Goal: Information Seeking & Learning: Learn about a topic

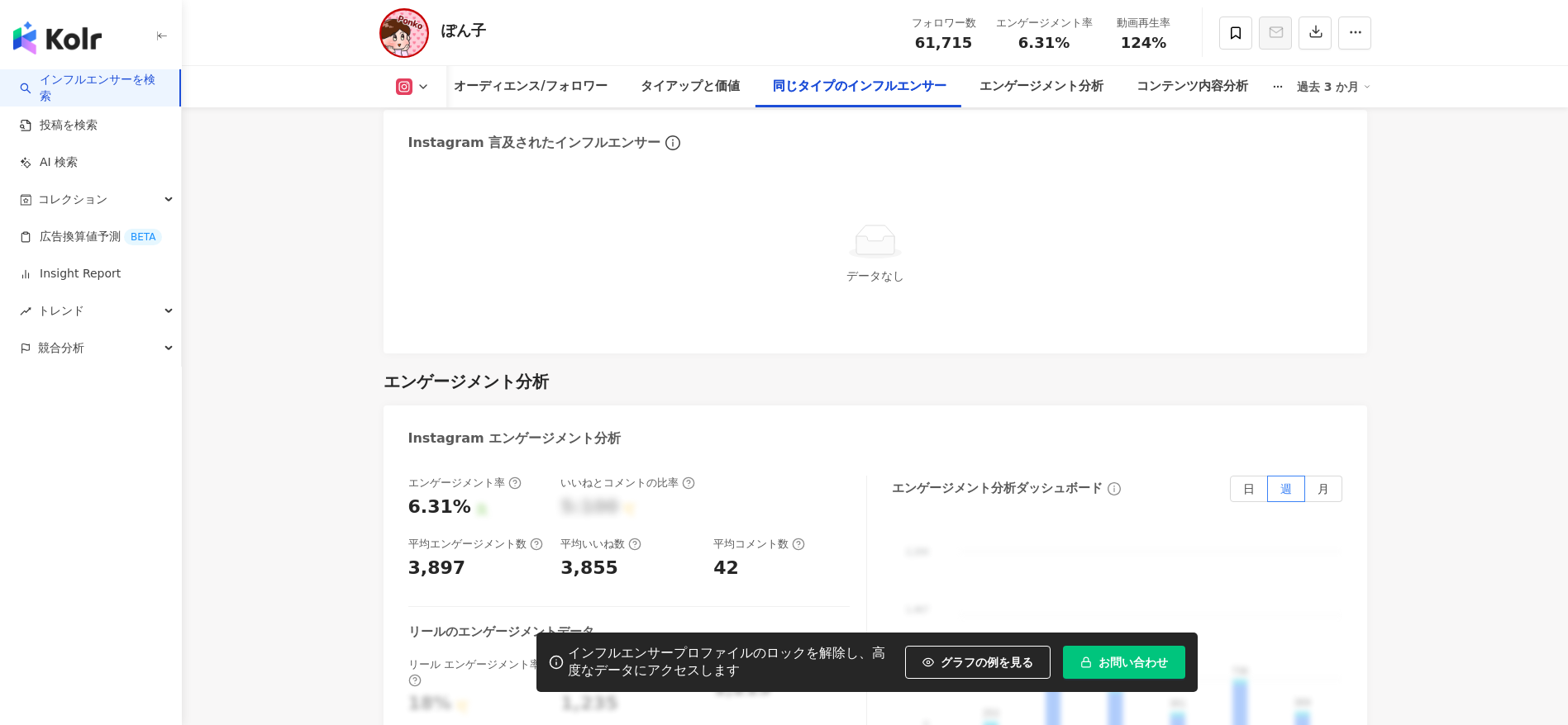
scroll to position [3167, 0]
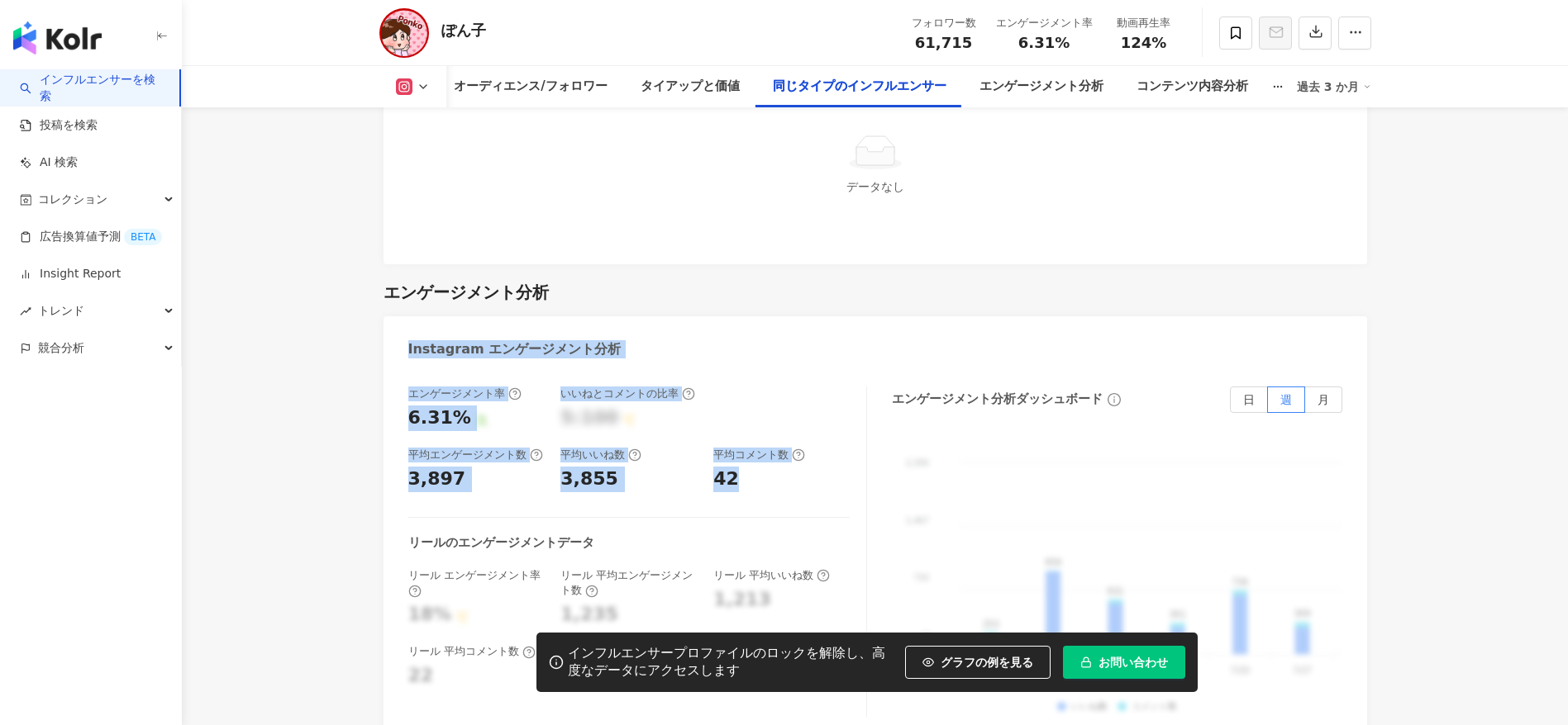
copy div "Instagram エンゲージメント分析 エンゲージメント率 6.31% 良 いいねとコメントの比率 5:100 可 平均エンゲージメント数 3,897 平均…"
drag, startPoint x: 406, startPoint y: 326, endPoint x: 758, endPoint y: 460, distance: 376.6
click at [758, 460] on div "Instagram エンゲージメント分析 エンゲージメント率 6.31% 良 いいねとコメントの比率 5:100 可 平均エンゲージメント数 3,897 平均…" at bounding box center [875, 529] width 983 height 426
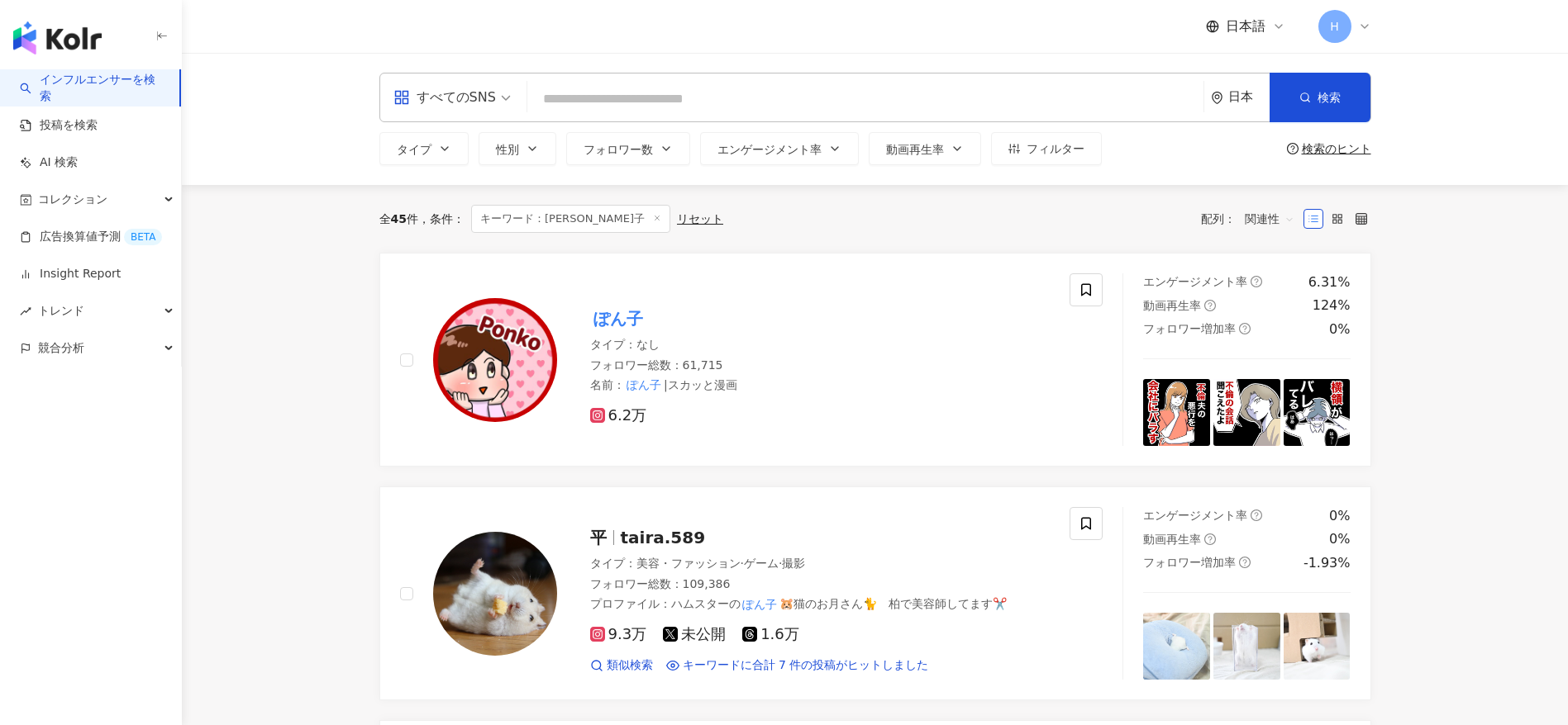
click at [797, 103] on input "search" at bounding box center [865, 98] width 662 height 31
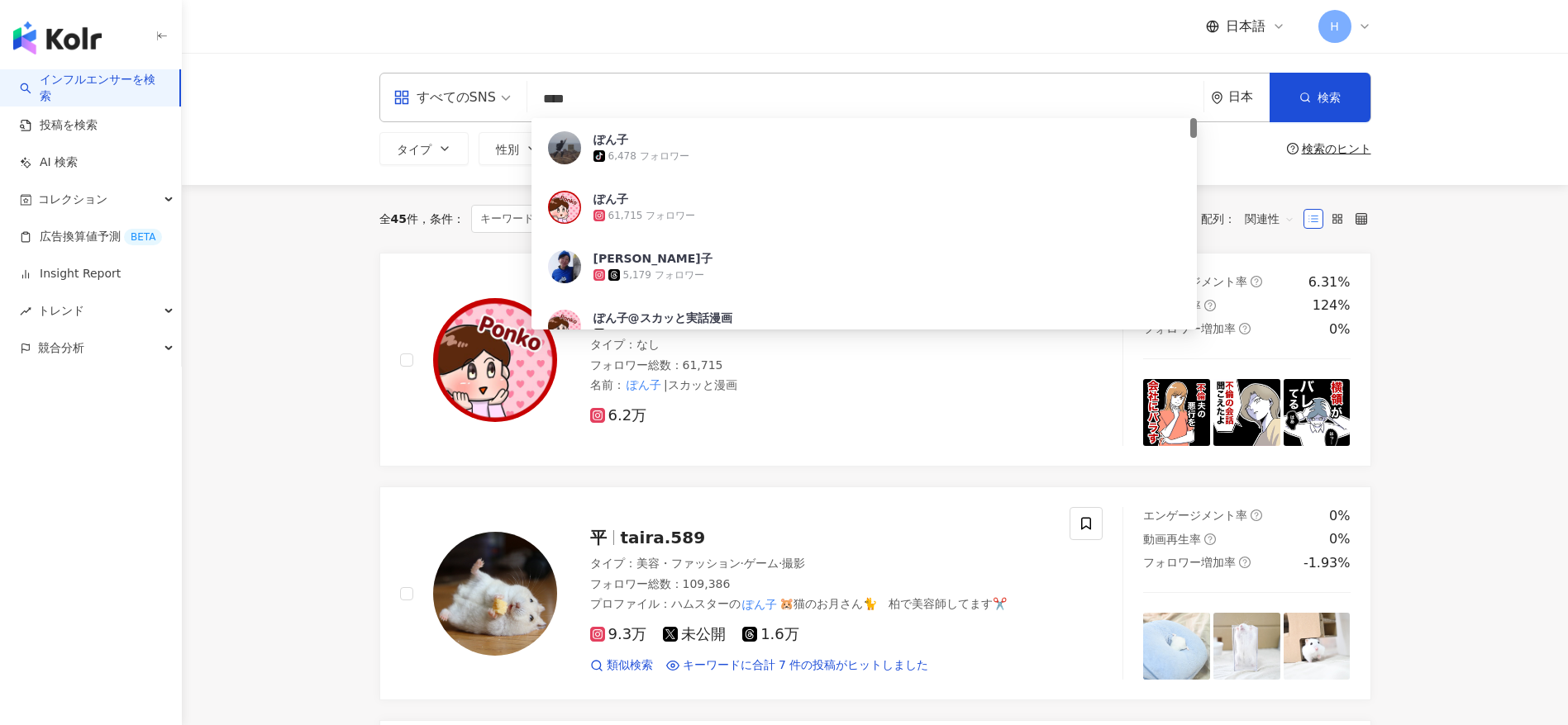
type input "***"
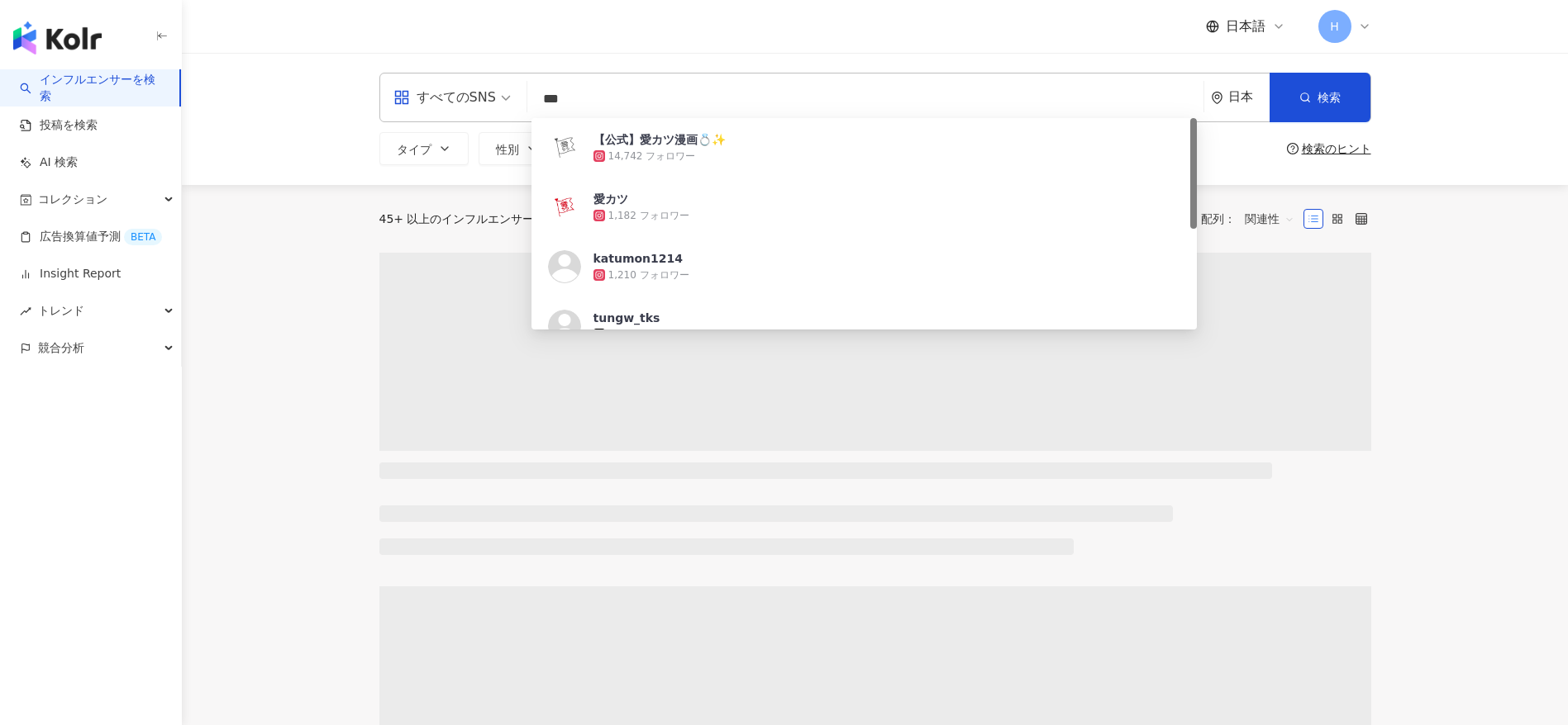
click at [797, 103] on input "***" at bounding box center [865, 98] width 662 height 31
click at [642, 157] on div "14,742 フォロワー" at bounding box center [651, 156] width 87 height 14
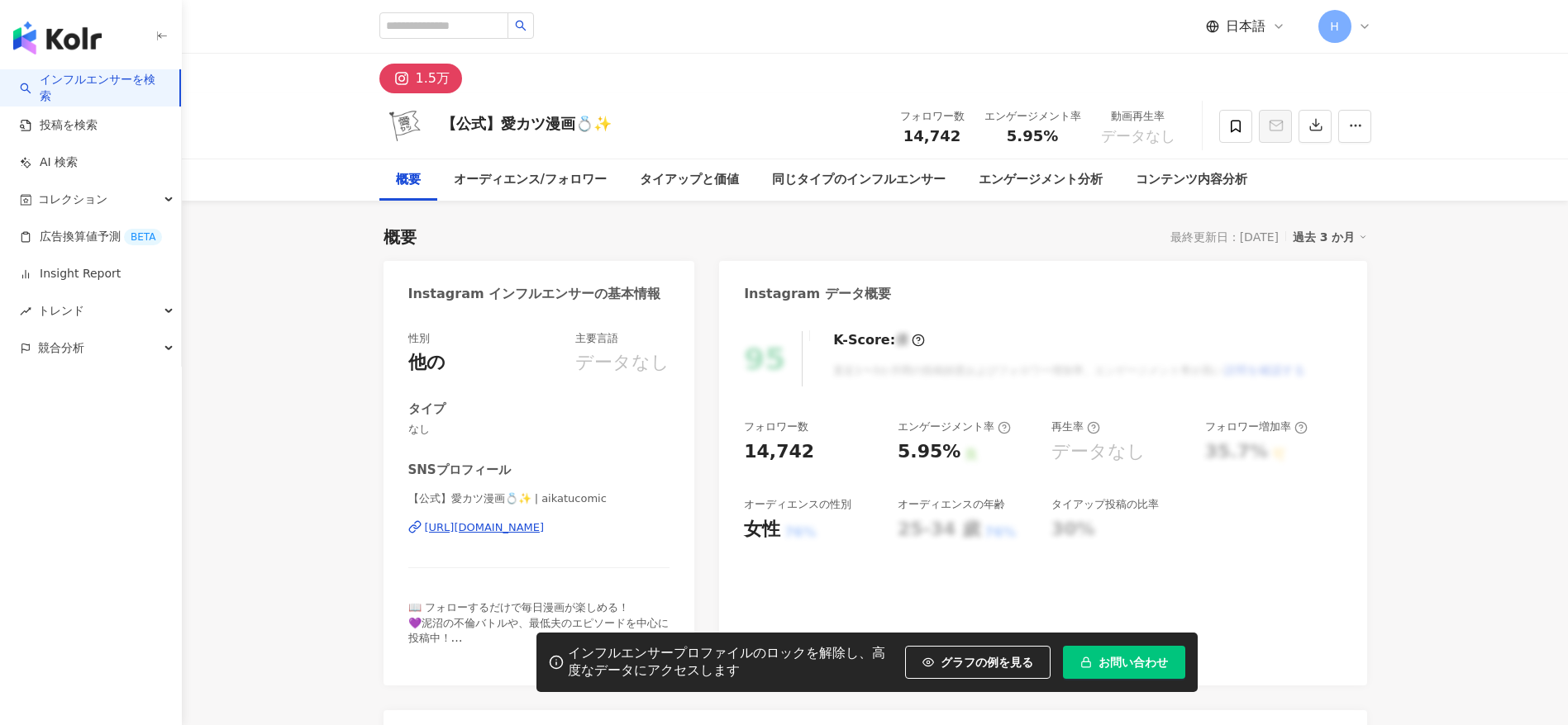
drag, startPoint x: 898, startPoint y: 124, endPoint x: 1170, endPoint y: 140, distance: 272.5
click at [1170, 140] on div "フォロワー数 14,742 エンゲージメント率 5.95% 動画再生率 データなし" at bounding box center [1038, 126] width 295 height 49
copy div "フォロワー数 14,742 エンゲージメント率 5.95% 動画再生率 データなし"
click at [898, 116] on div "フォロワー数 14,742" at bounding box center [933, 126] width 84 height 36
copy div "14,742 エンゲージメント率 5.95% 動画再生率 データなし"
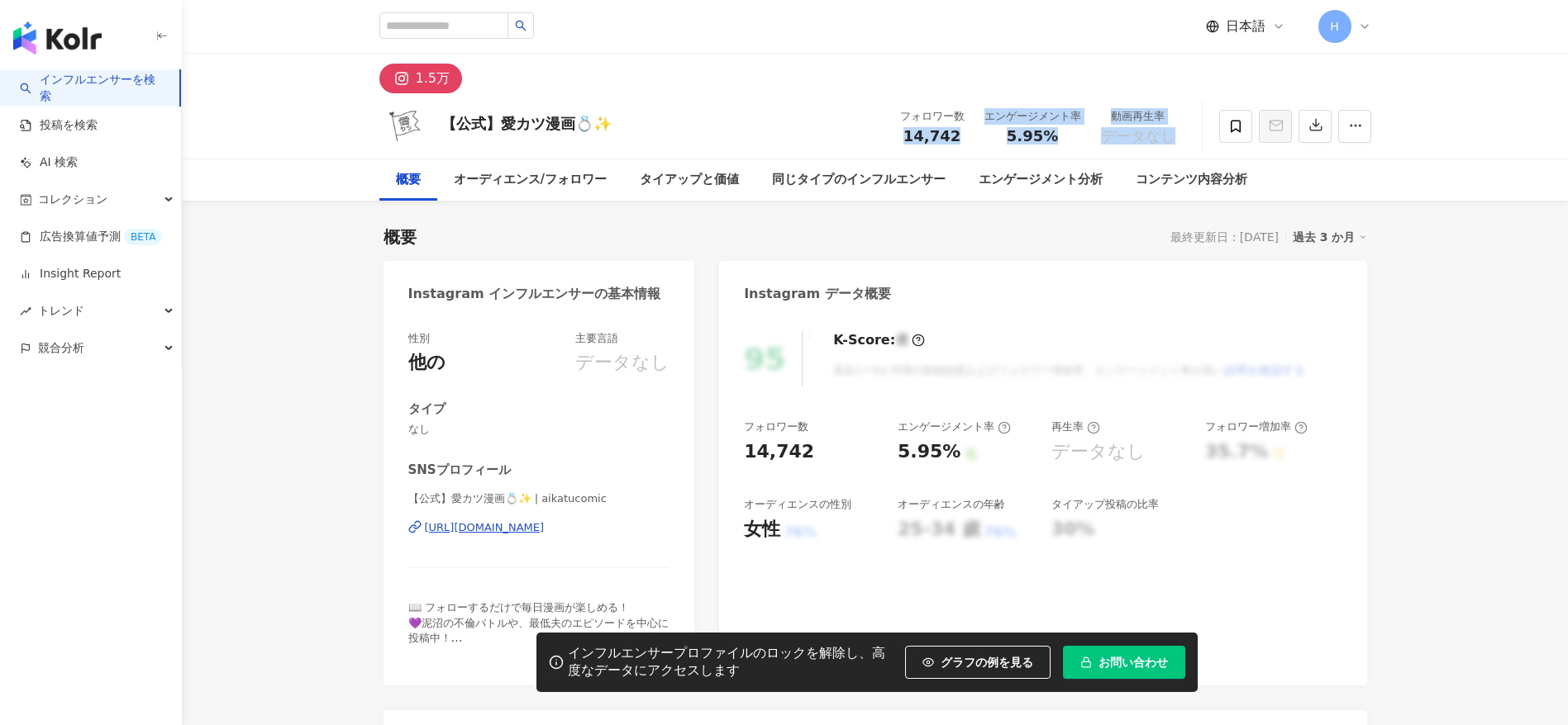
drag, startPoint x: 897, startPoint y: 145, endPoint x: 1174, endPoint y: 138, distance: 277.1
click at [1174, 138] on div "フォロワー数 14,742 エンゲージメント率 5.95% 動画再生率 データなし" at bounding box center [1038, 126] width 295 height 49
click at [1054, 143] on span "5.95%" at bounding box center [1032, 137] width 52 height 17
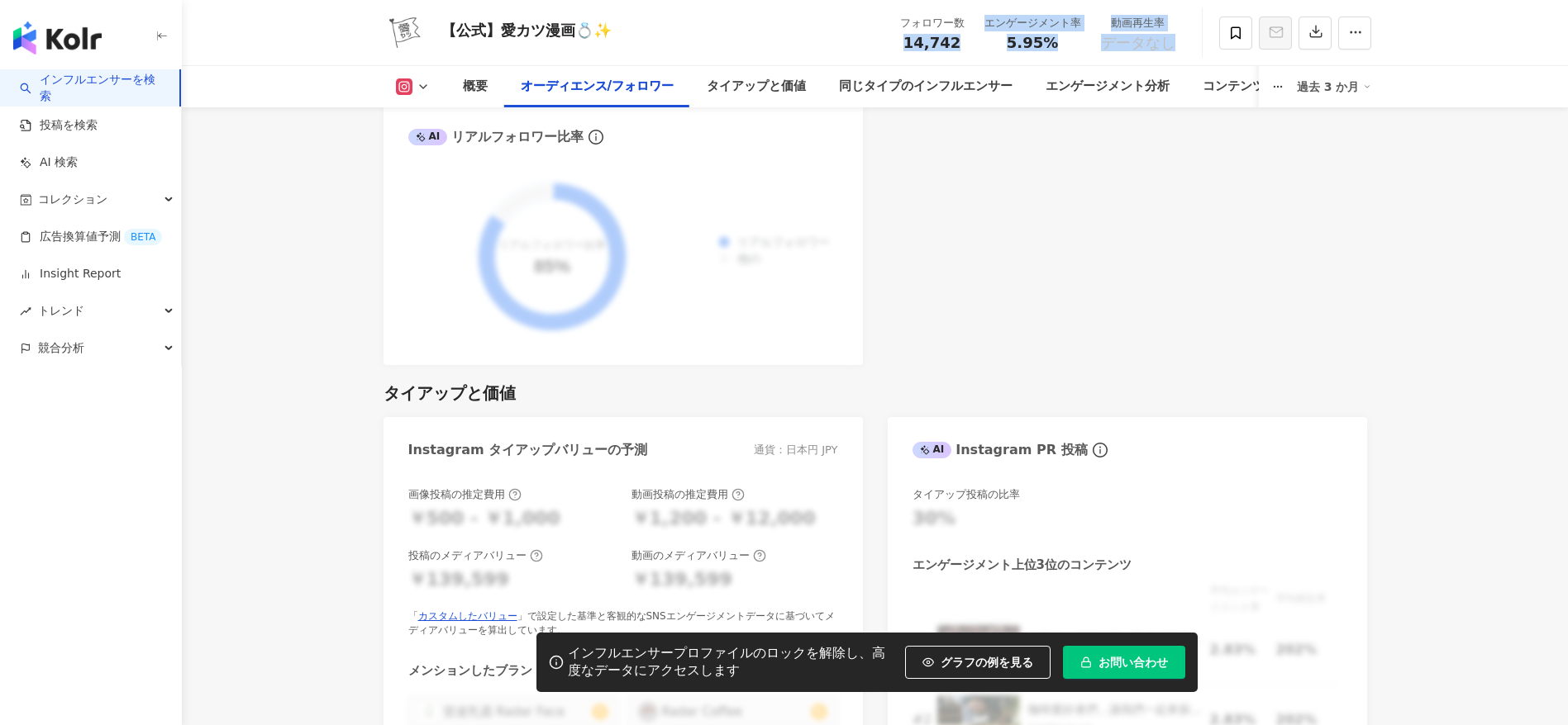
scroll to position [2107, 0]
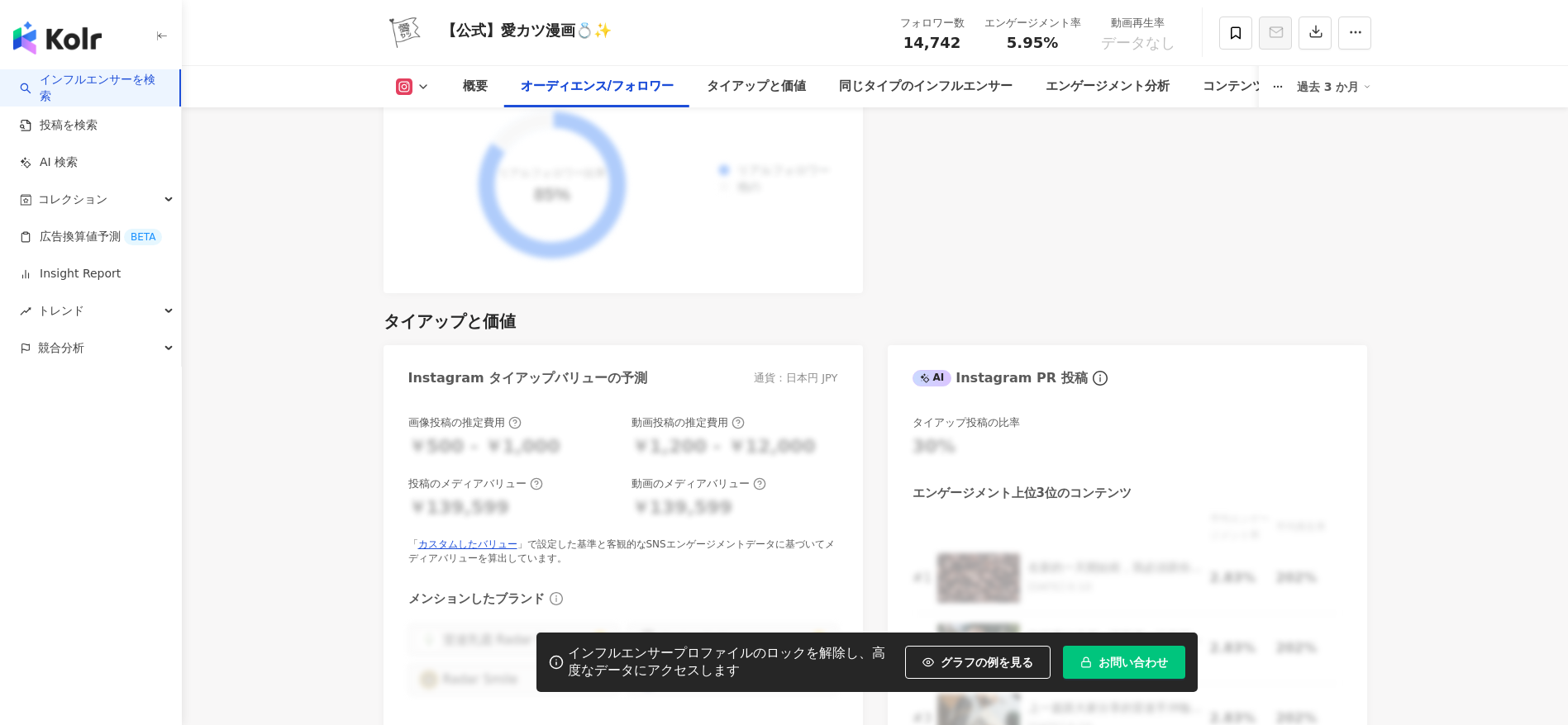
drag, startPoint x: 699, startPoint y: 491, endPoint x: 221, endPoint y: 411, distance: 484.6
click at [176, 413] on div "インフルエンサーを検索 投稿を検索 AI 検索 コレクション 広告換算値予測 BETA Insight Report トレンド 競合分析" at bounding box center [91, 397] width 182 height 656
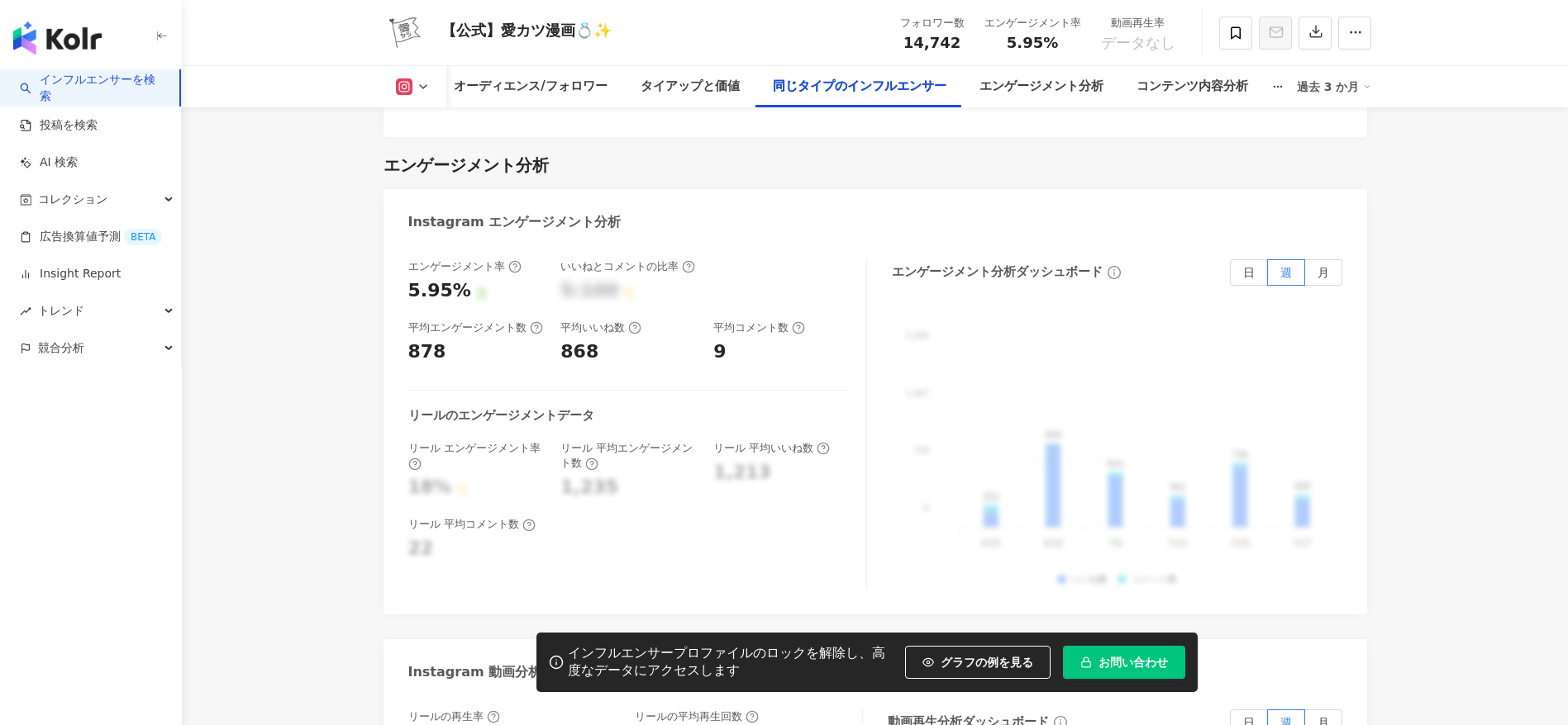
scroll to position [3185, 0]
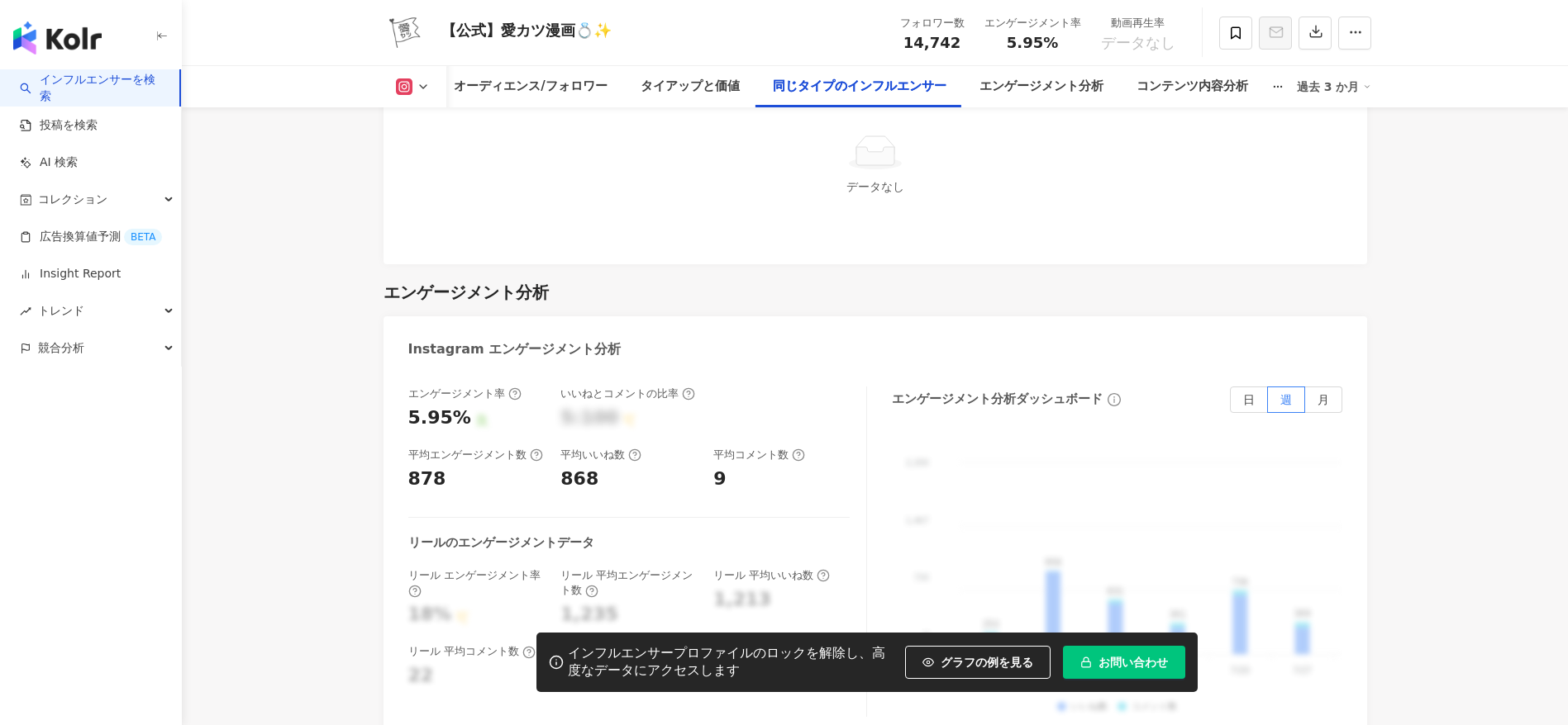
drag, startPoint x: 399, startPoint y: 325, endPoint x: 694, endPoint y: 415, distance: 308.4
click at [400, 327] on div "Instagram エンゲージメント分析" at bounding box center [875, 342] width 983 height 53
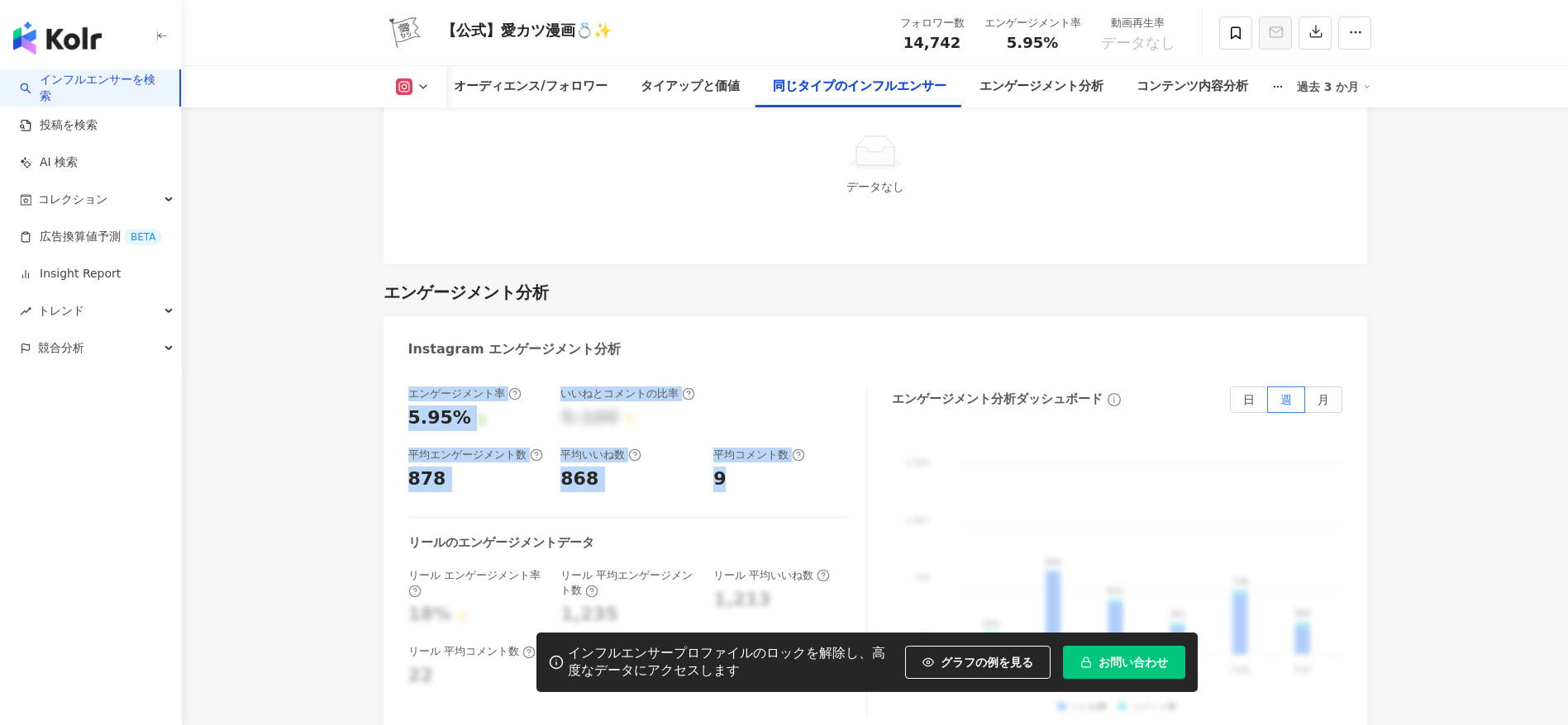
copy div "エンゲージメント率 5.95% 良 いいねとコメントの比率 5:100 可 平均エンゲージメント数 878 平均いいね数 868 平均コメント数 9"
drag, startPoint x: 694, startPoint y: 415, endPoint x: 762, endPoint y: 452, distance: 77.4
click at [762, 452] on div "エンゲージメント率 5.95% 良 いいねとコメントの比率 5:100 可 平均エンゲージメント数 878 平均いいね数 868 平均コメント数 9" at bounding box center [629, 439] width 441 height 106
